Goal: Task Accomplishment & Management: Complete application form

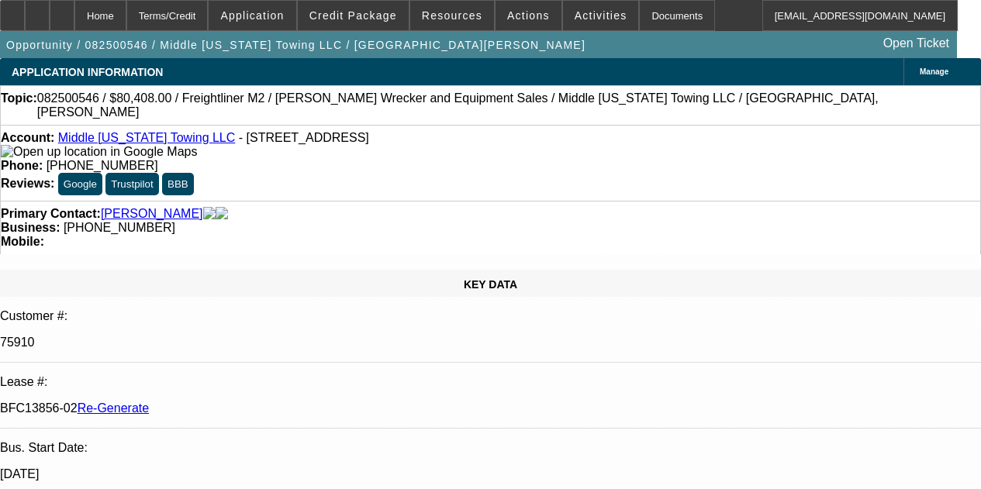
select select "3"
select select "0"
select select "2"
select select "0"
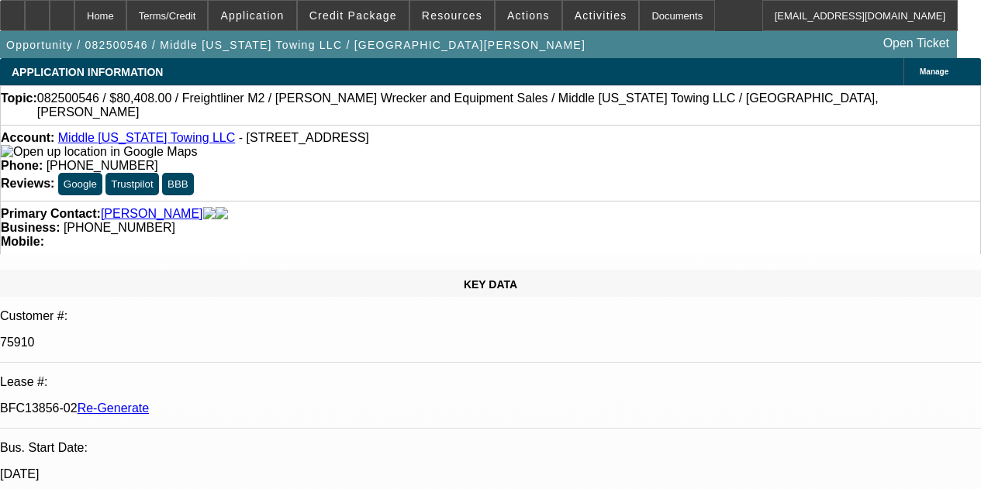
select select "6"
click at [639, 14] on div "Documents" at bounding box center [677, 15] width 76 height 31
click at [639, 13] on div "Documents" at bounding box center [677, 15] width 76 height 31
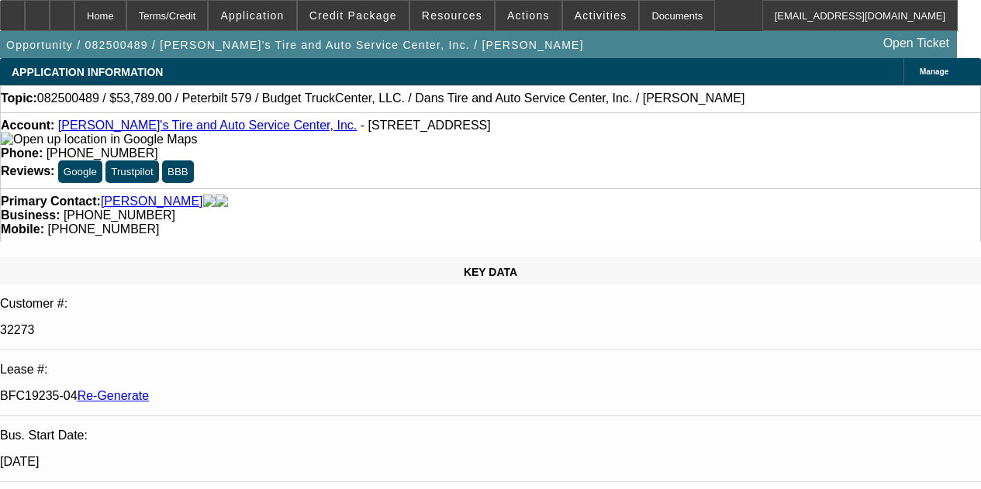
select select "4"
select select "0"
select select "3"
select select "0.1"
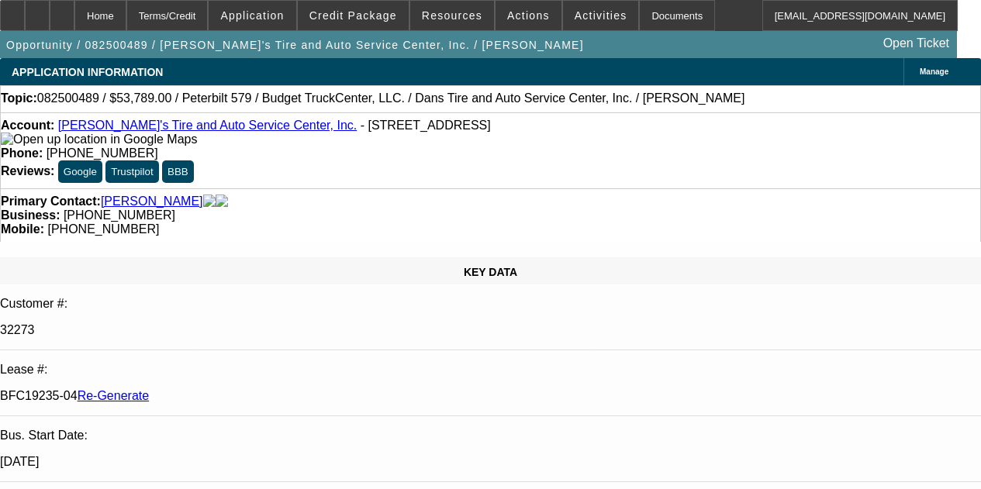
select select "4"
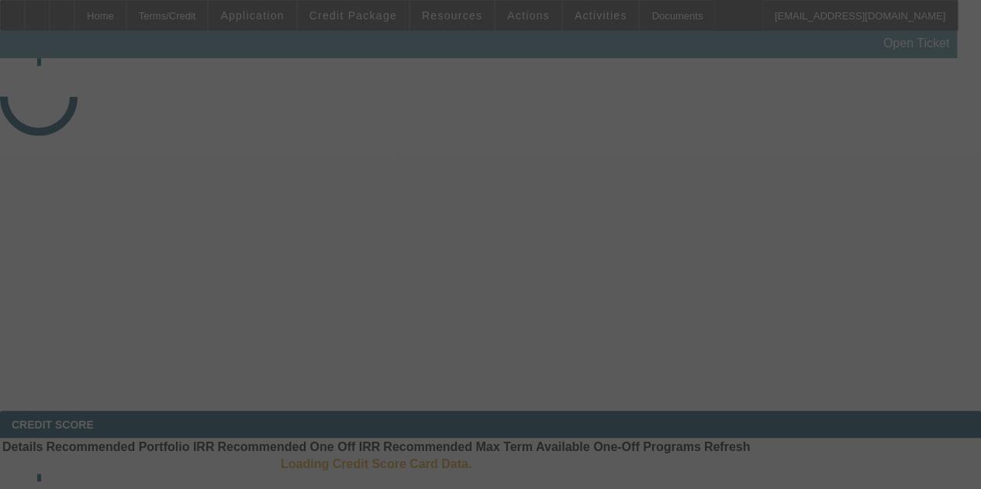
select select "3"
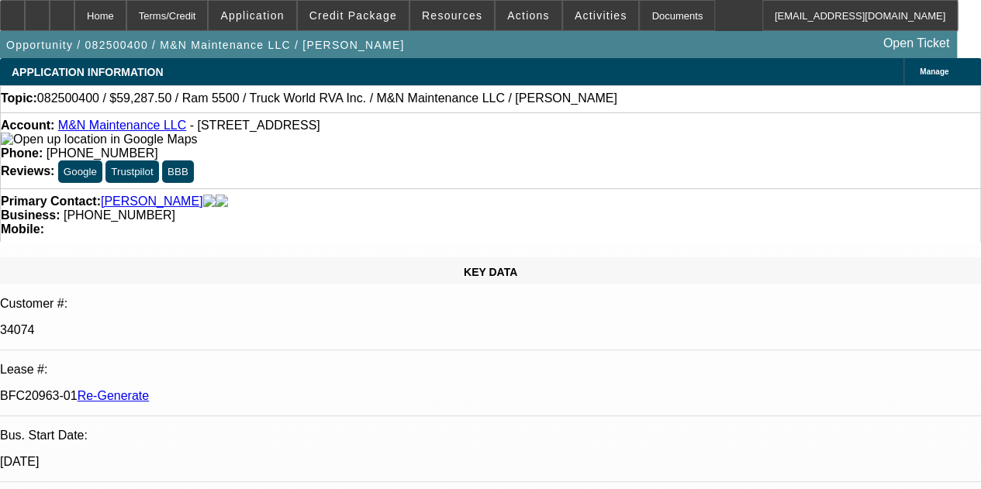
select select "0.1"
select select "0"
select select "6"
click at [639, 16] on div "Documents" at bounding box center [677, 15] width 76 height 31
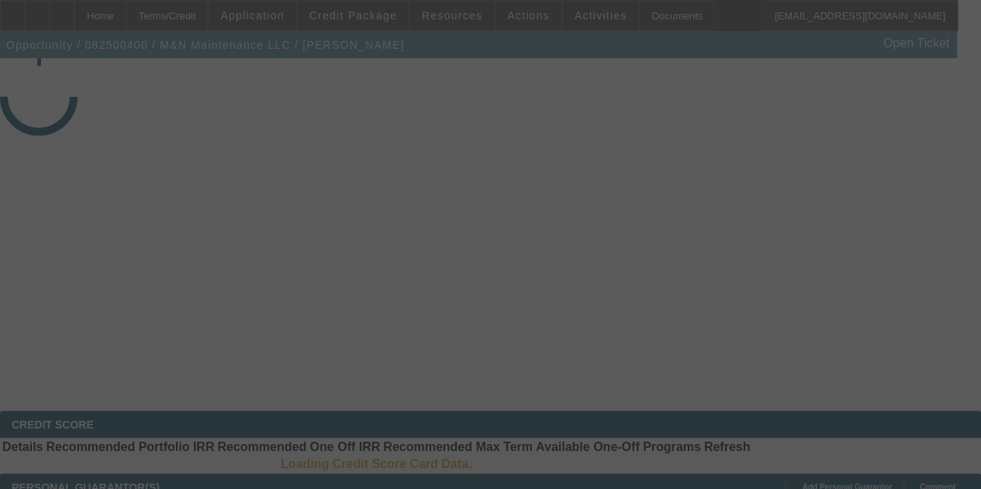
select select "3"
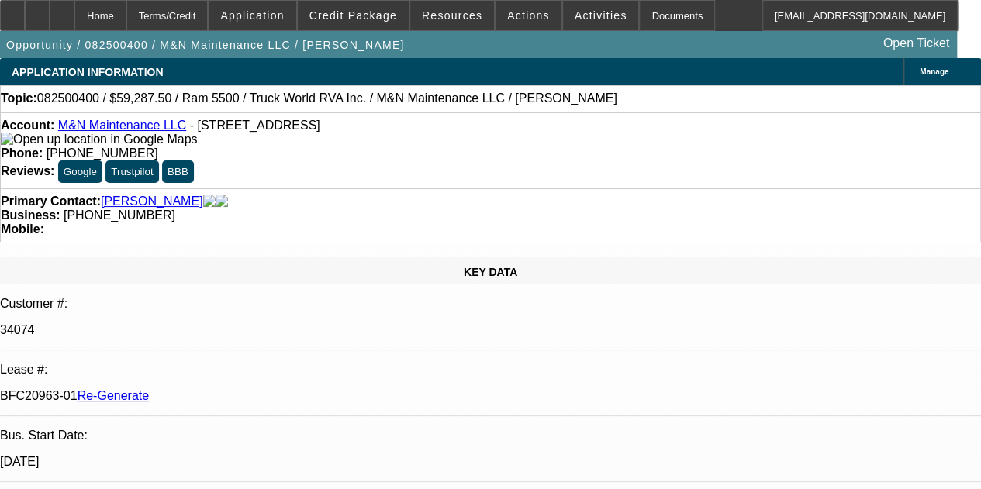
select select "0.1"
select select "0"
select select "6"
click at [22, 8] on div at bounding box center [12, 15] width 25 height 31
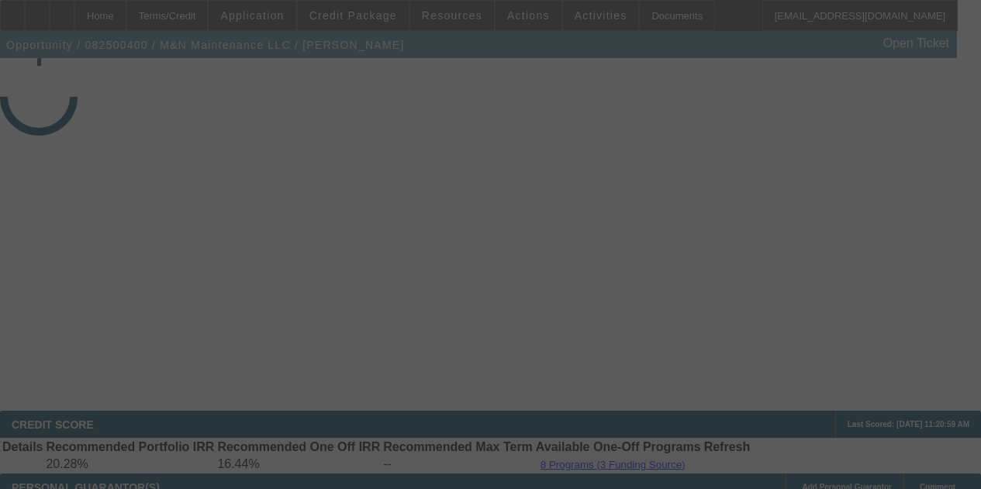
select select "3"
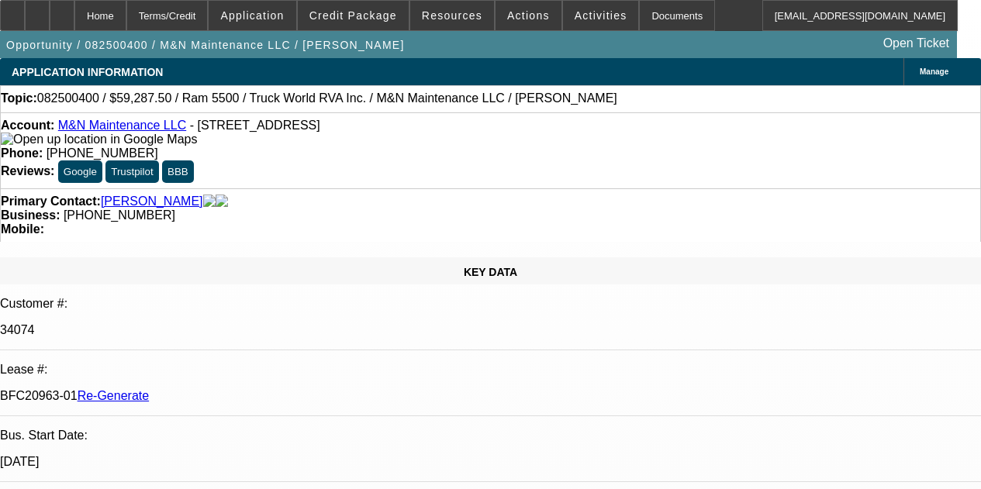
select select "0.1"
select select "0"
select select "6"
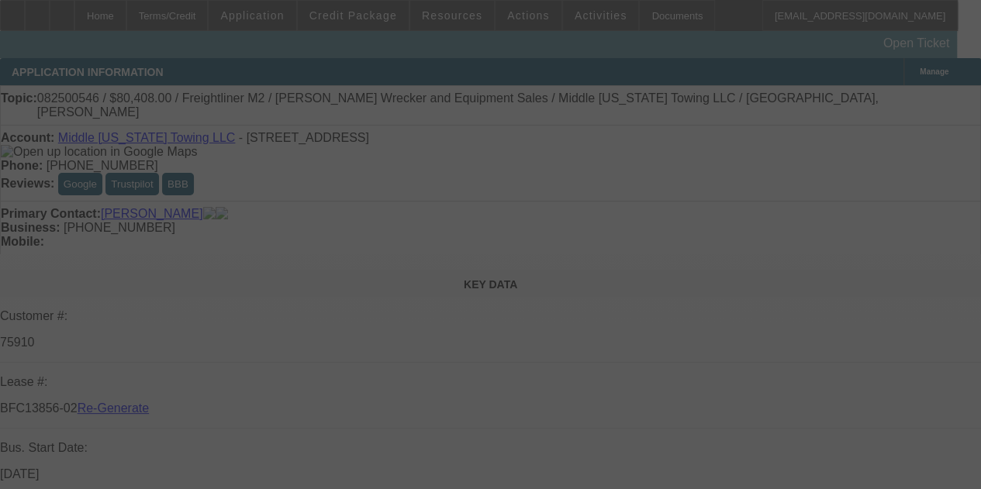
select select "3"
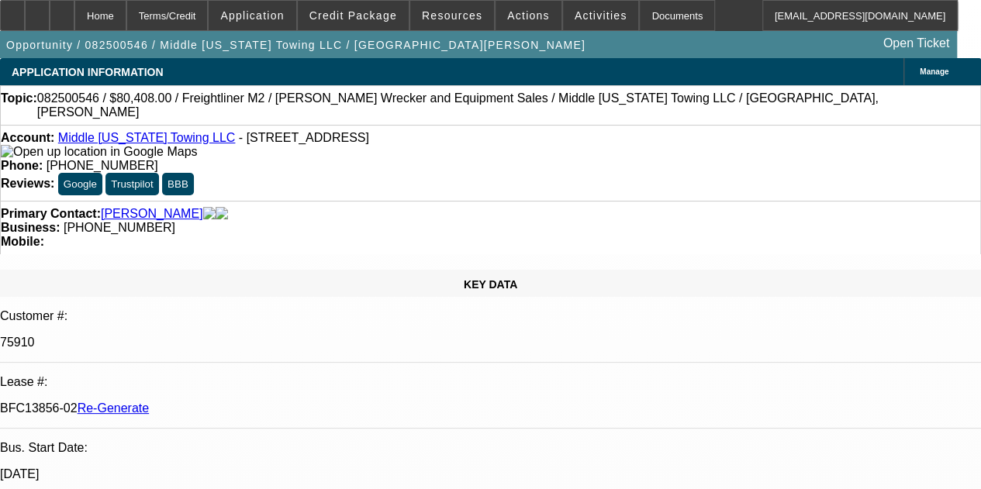
select select "0"
select select "2"
select select "6"
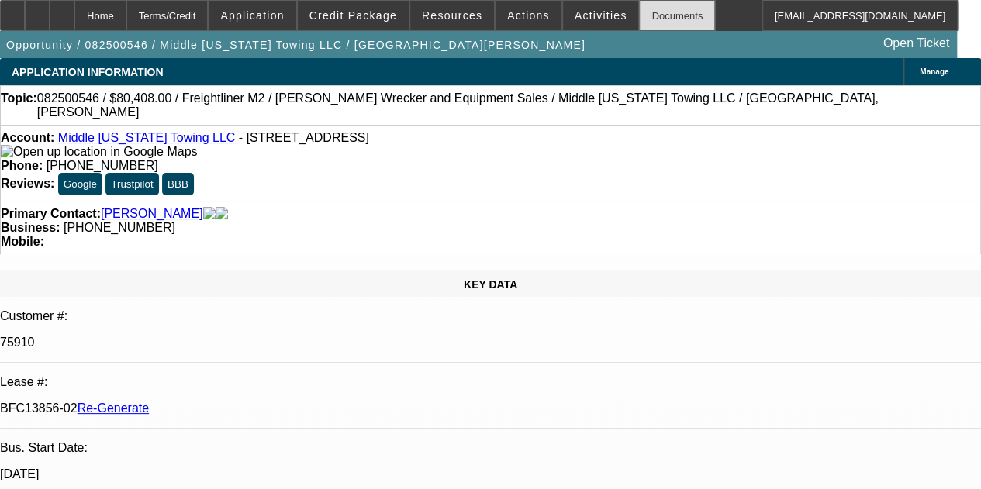
click at [639, 22] on div "Documents" at bounding box center [677, 15] width 76 height 31
click at [575, 13] on span "Activities" at bounding box center [600, 15] width 53 height 12
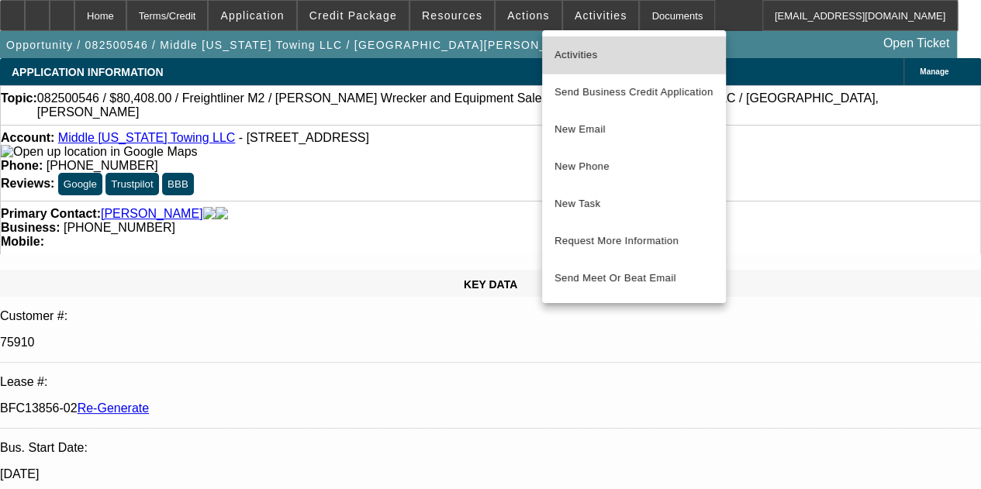
click at [576, 55] on span "Activities" at bounding box center [633, 55] width 159 height 19
